Goal: Task Accomplishment & Management: Manage account settings

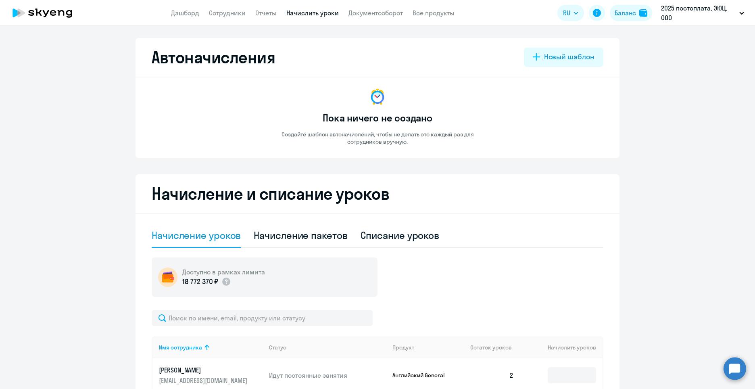
select select "10"
click at [290, 10] on link "Начислить уроки" at bounding box center [312, 13] width 52 height 8
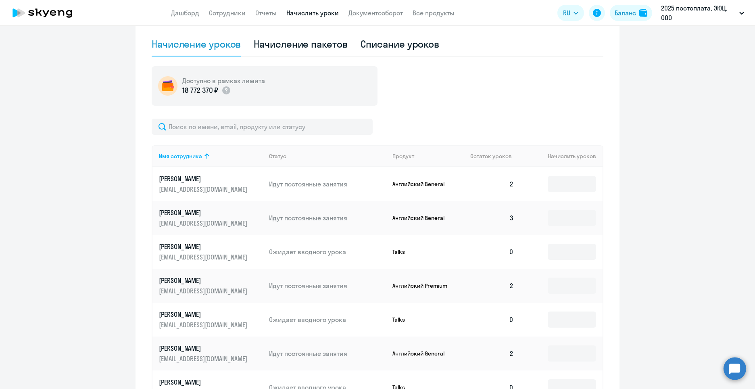
scroll to position [242, 0]
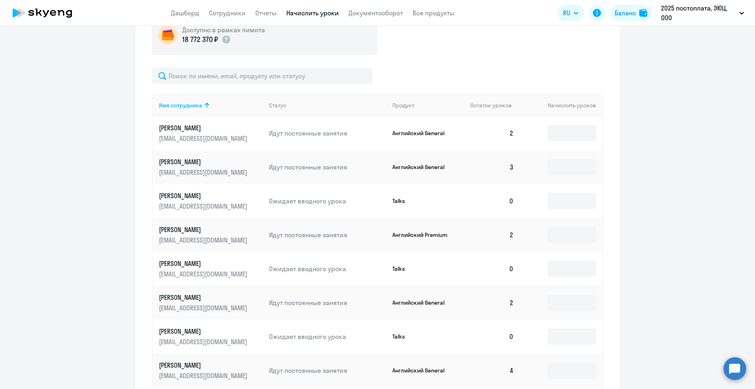
click at [561, 125] on td at bounding box center [561, 133] width 82 height 34
click at [567, 231] on input at bounding box center [572, 235] width 48 height 16
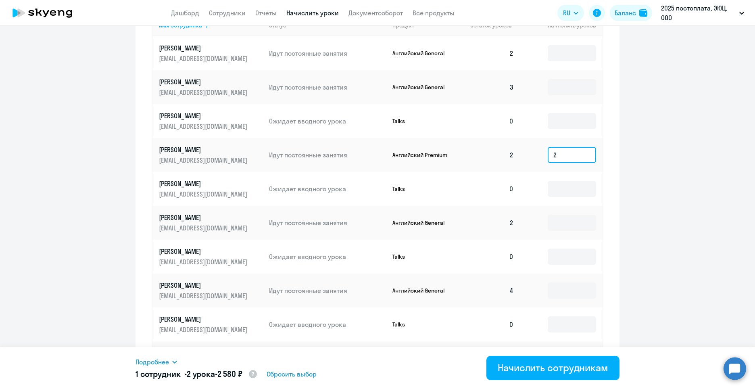
scroll to position [323, 0]
type input "2"
click at [565, 223] on input at bounding box center [572, 222] width 48 height 16
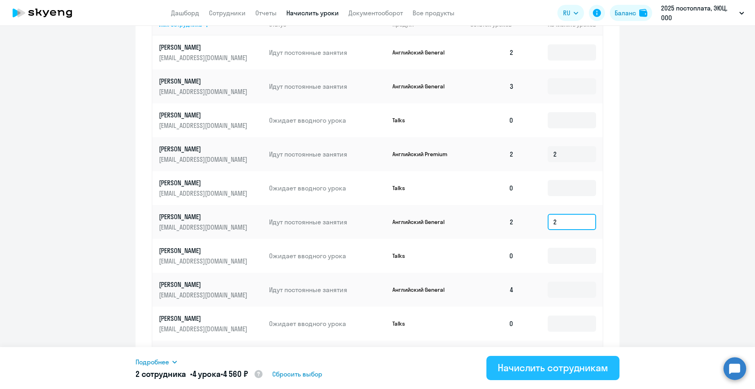
type input "2"
click at [561, 361] on div "Начислить сотрудникам" at bounding box center [553, 367] width 110 height 13
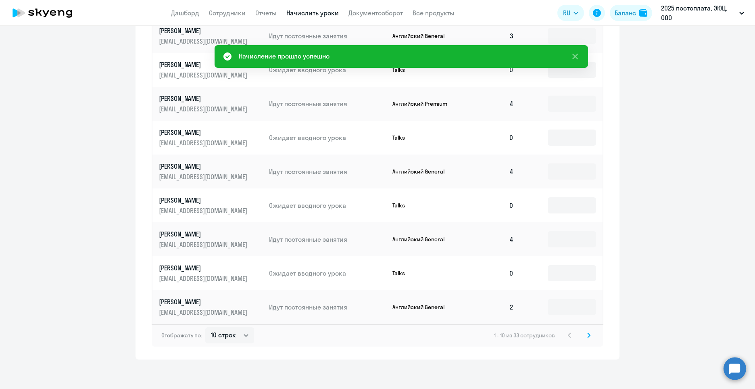
scroll to position [376, 0]
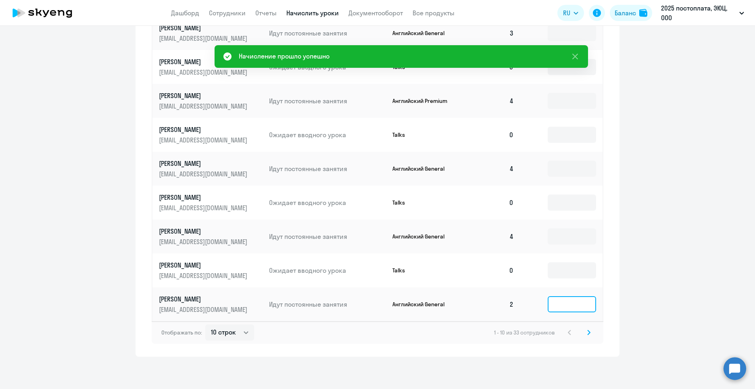
click at [557, 303] on input at bounding box center [572, 304] width 48 height 16
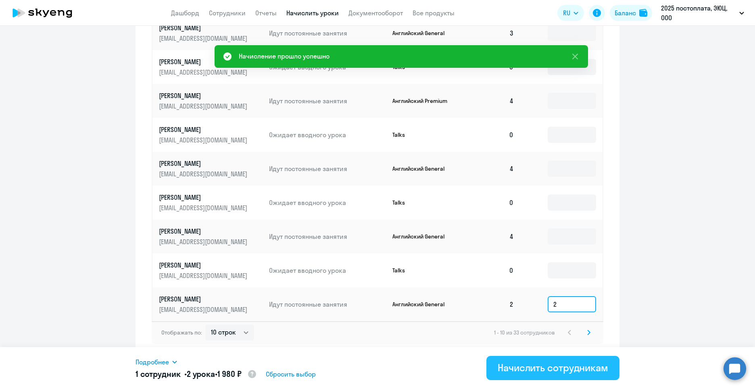
type input "2"
click at [579, 361] on button "Начислить сотрудникам" at bounding box center [552, 368] width 133 height 24
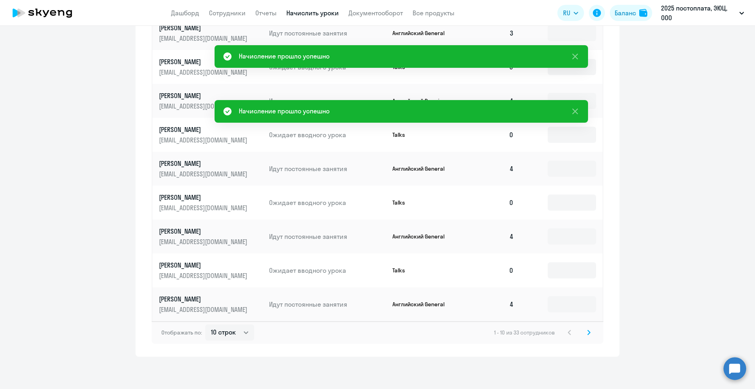
click at [587, 330] on icon at bounding box center [588, 332] width 3 height 6
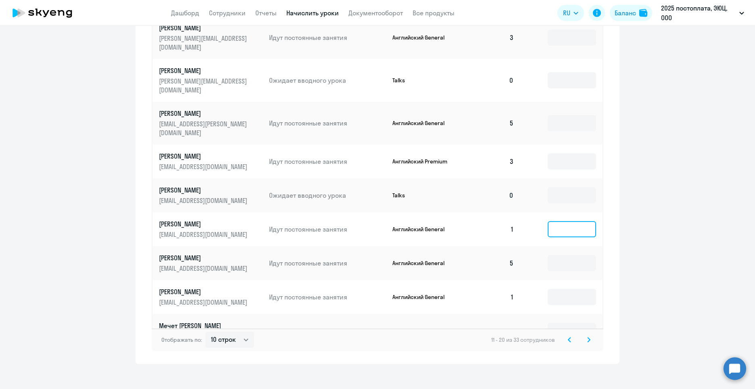
click at [566, 221] on input at bounding box center [572, 229] width 48 height 16
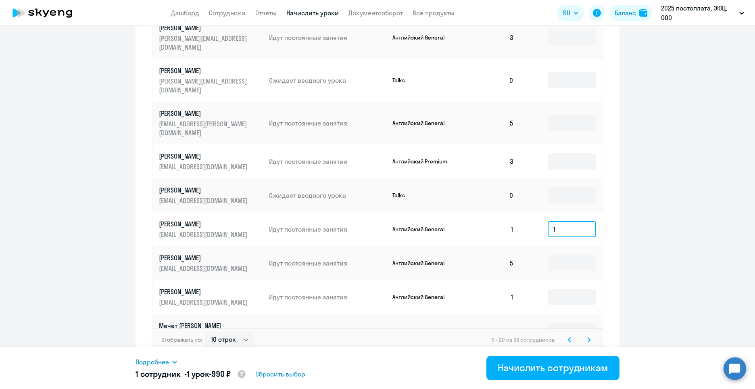
drag, startPoint x: 565, startPoint y: 203, endPoint x: 519, endPoint y: 201, distance: 46.4
click at [520, 212] on td "1" at bounding box center [561, 229] width 82 height 34
type input "2"
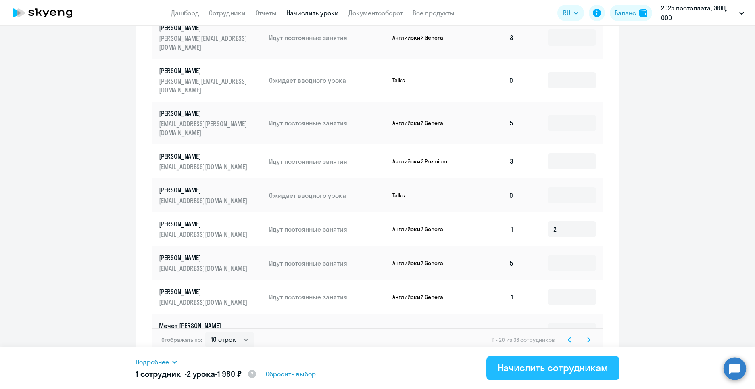
click at [577, 362] on div "Начислить сотрудникам" at bounding box center [553, 367] width 110 height 13
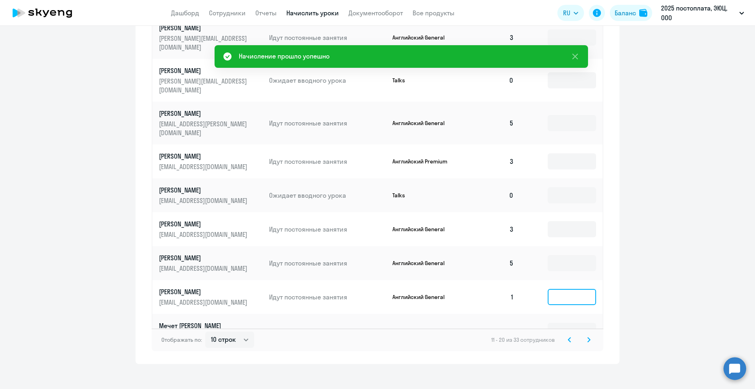
click at [564, 289] on input at bounding box center [572, 297] width 48 height 16
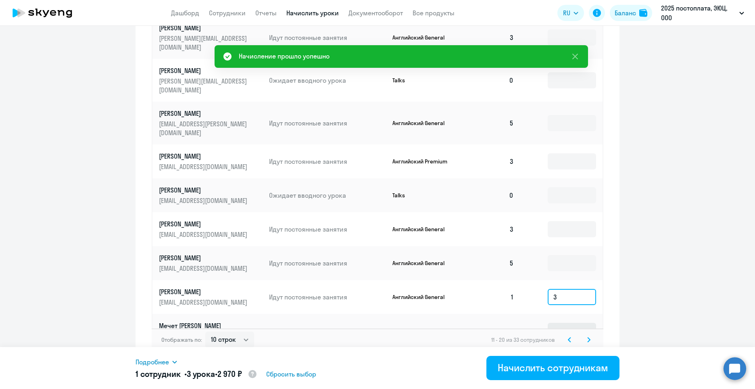
type input "3"
click at [571, 323] on input at bounding box center [572, 331] width 48 height 16
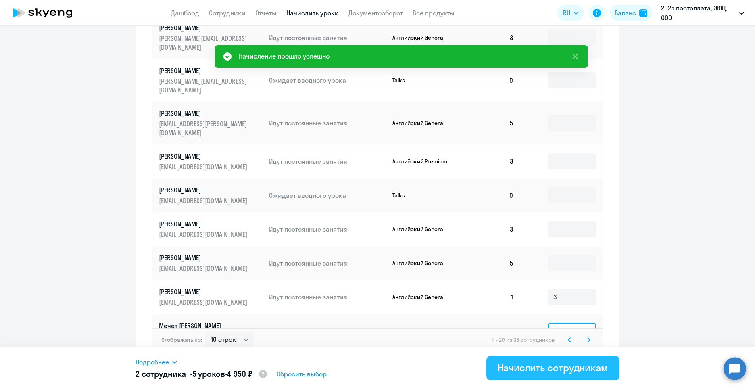
type input "2"
click at [575, 370] on div "Начислить сотрудникам" at bounding box center [553, 367] width 110 height 13
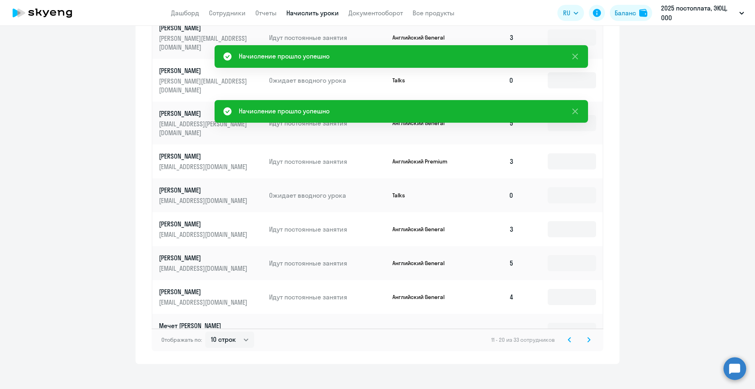
click at [585, 336] on svg-icon at bounding box center [589, 340] width 10 height 10
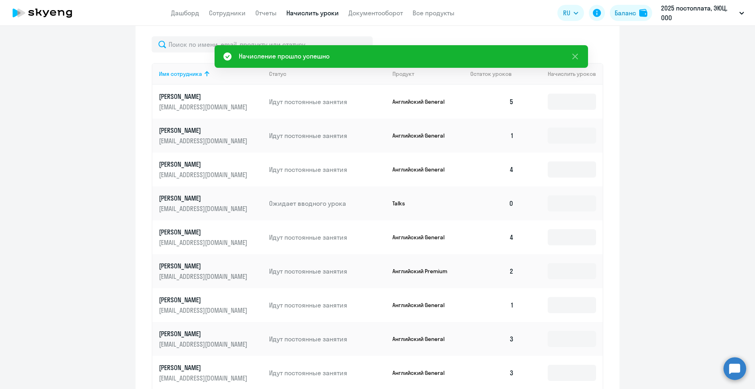
scroll to position [174, 0]
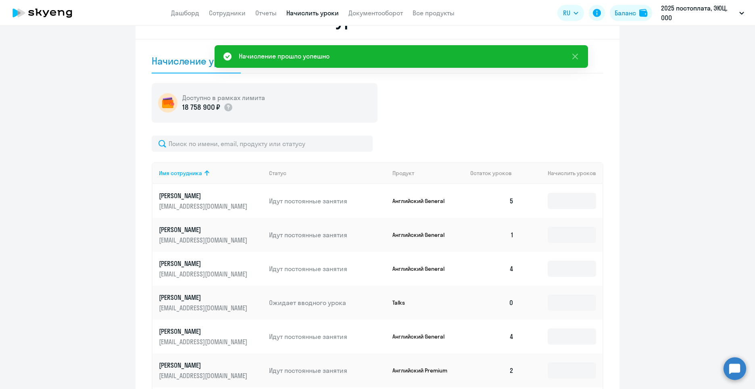
click at [565, 226] on td at bounding box center [561, 235] width 82 height 34
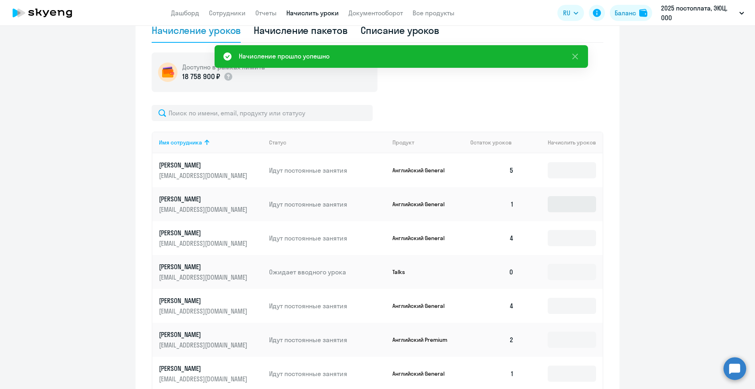
scroll to position [255, 0]
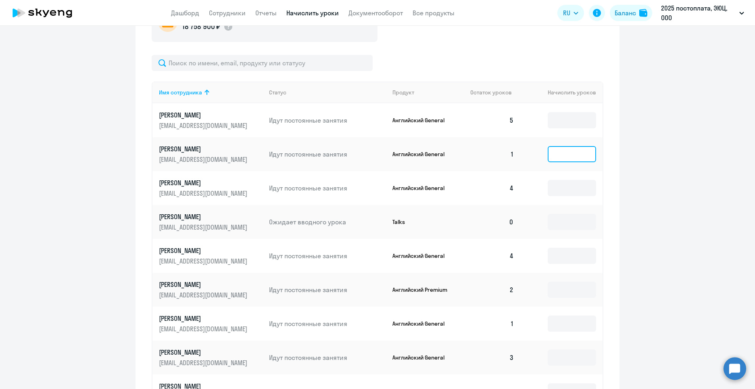
click at [557, 151] on input at bounding box center [572, 154] width 48 height 16
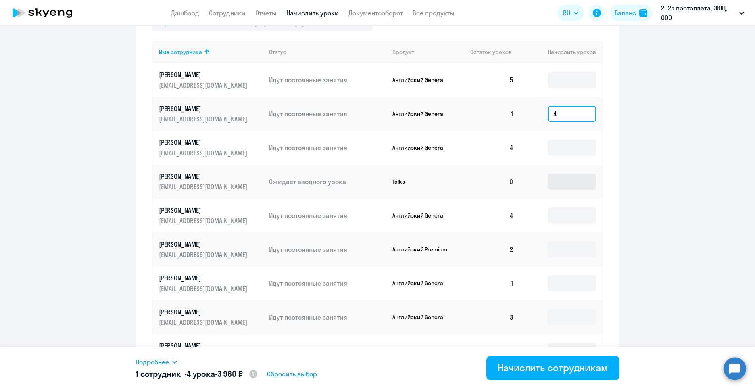
scroll to position [336, 0]
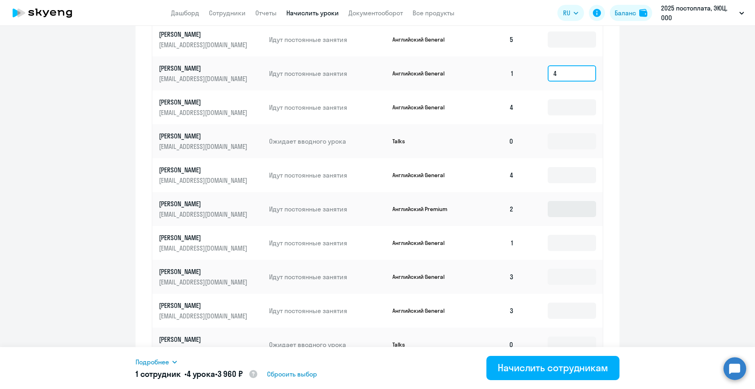
type input "4"
click at [565, 216] on input at bounding box center [572, 209] width 48 height 16
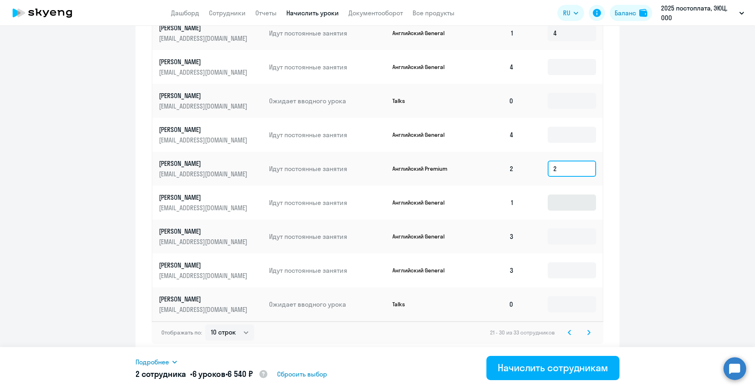
type input "2"
click at [564, 210] on input at bounding box center [572, 202] width 48 height 16
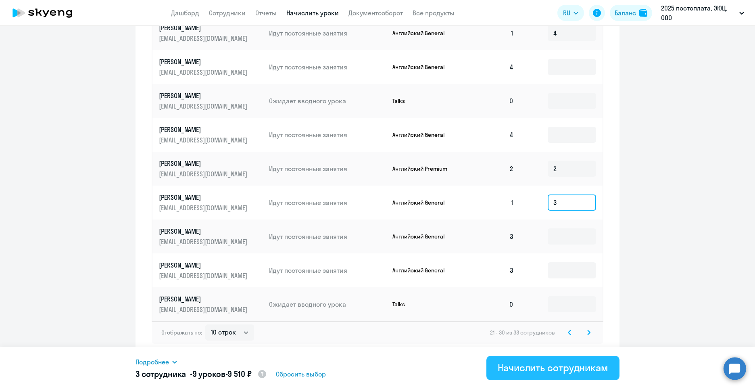
type input "3"
click at [547, 371] on div "Начислить сотрудникам" at bounding box center [553, 367] width 110 height 13
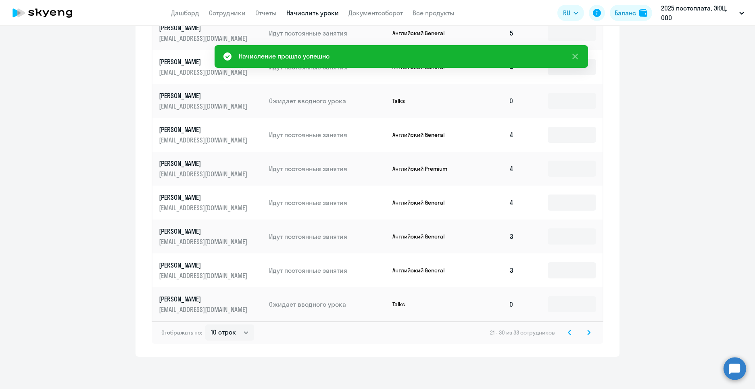
click at [585, 335] on svg-icon at bounding box center [589, 332] width 10 height 10
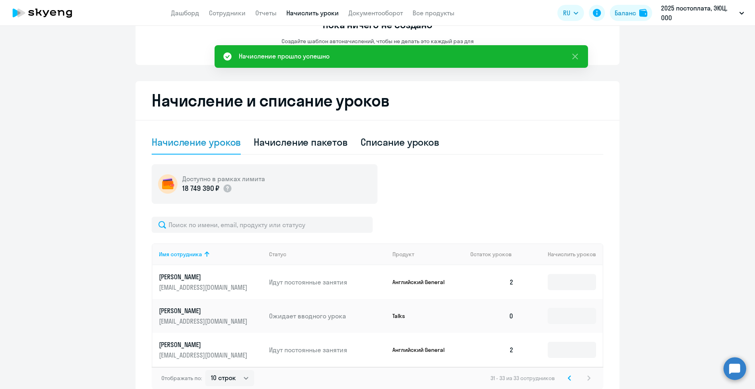
scroll to position [139, 0]
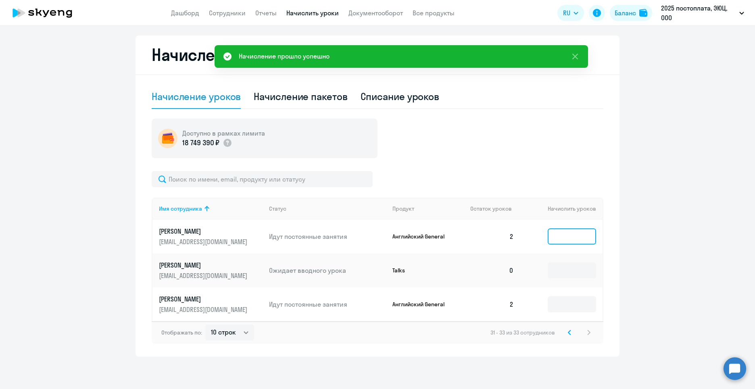
click at [581, 231] on input at bounding box center [572, 236] width 48 height 16
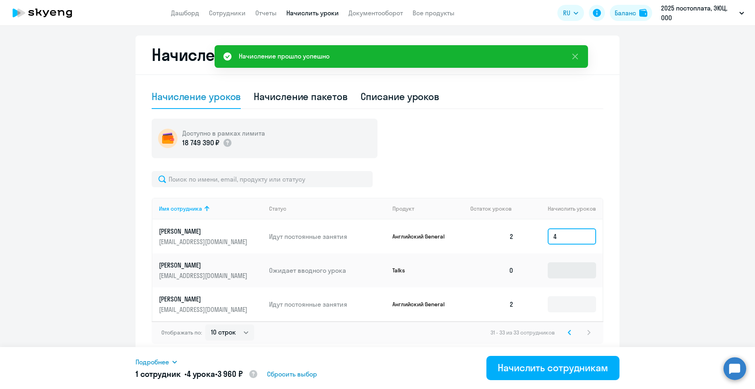
type input "4"
click at [571, 268] on input at bounding box center [572, 270] width 48 height 16
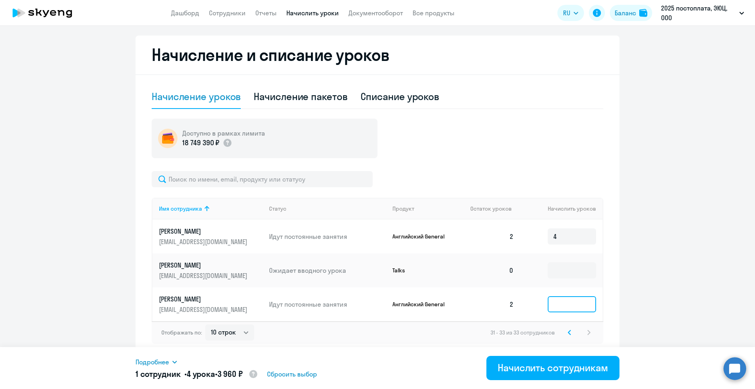
click at [565, 311] on input at bounding box center [572, 304] width 48 height 16
type input "2"
drag, startPoint x: 568, startPoint y: 366, endPoint x: 590, endPoint y: 354, distance: 25.4
click at [567, 366] on div "Начислить сотрудникам" at bounding box center [553, 367] width 110 height 13
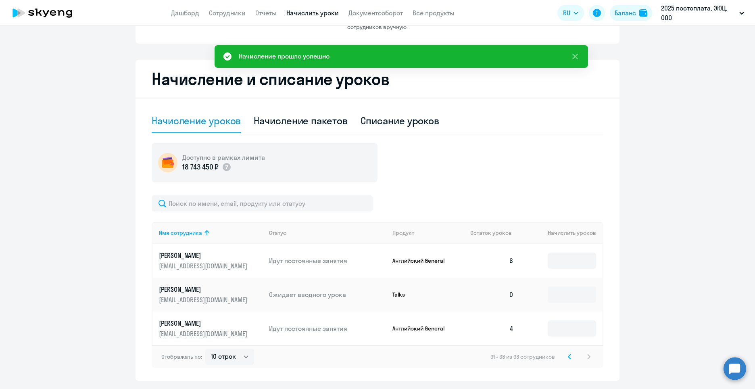
scroll to position [0, 0]
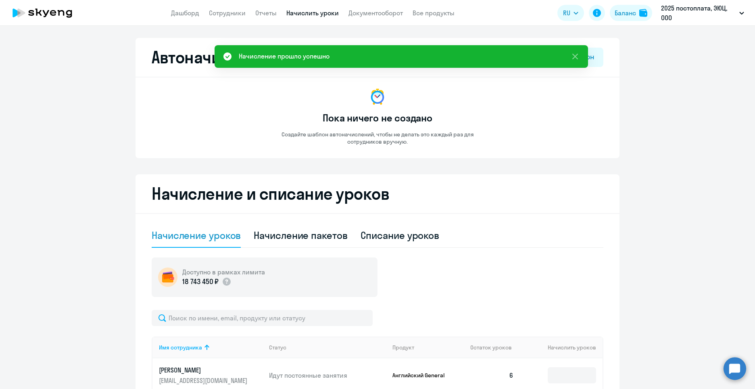
drag, startPoint x: 235, startPoint y: 15, endPoint x: 298, endPoint y: 1, distance: 65.1
click at [236, 15] on link "Сотрудники" at bounding box center [227, 13] width 37 height 8
select select "30"
